Goal: Navigation & Orientation: Go to known website

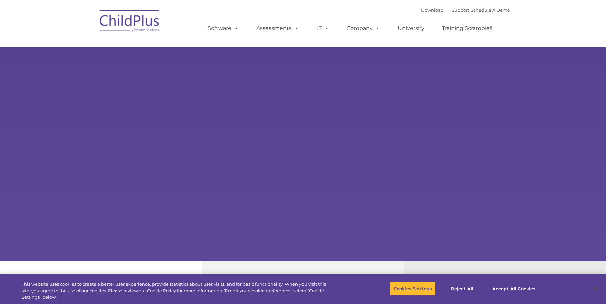
select select "MEDIUM"
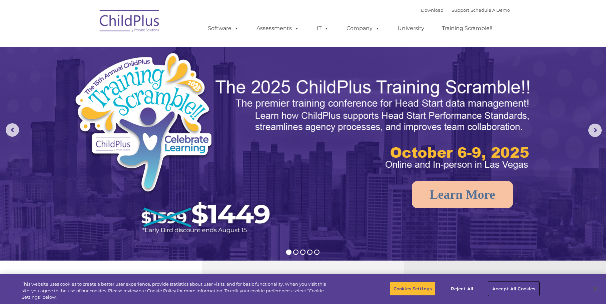
click at [526, 293] on button "Accept All Cookies" at bounding box center [514, 288] width 50 height 14
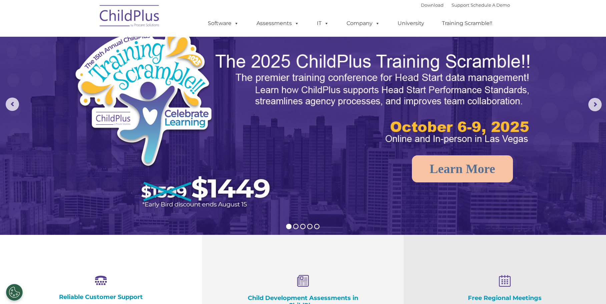
scroll to position [25, 0]
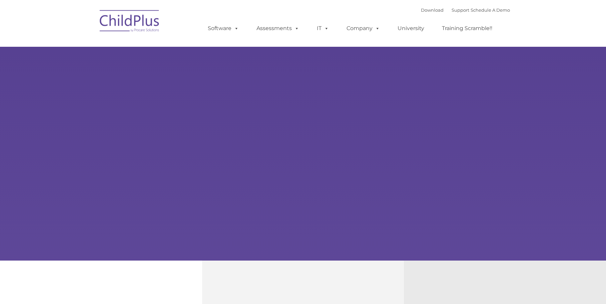
type input ""
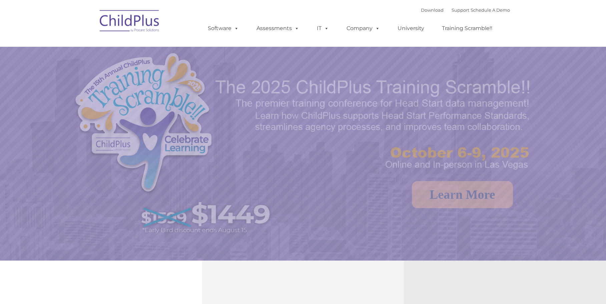
select select "MEDIUM"
